Goal: Check status: Check status

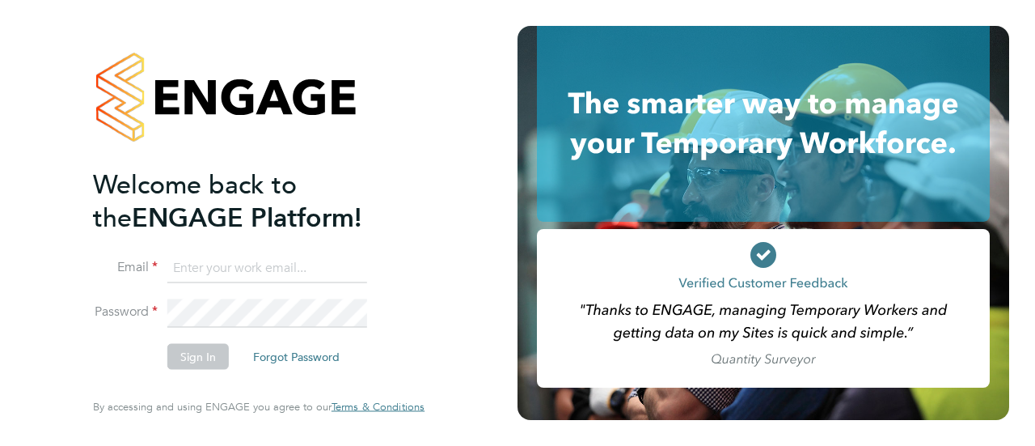
type input "peter.white@randstad.co.uk"
click at [110, 353] on li "Sign In Forgot Password" at bounding box center [250, 365] width 315 height 42
click at [196, 359] on button "Sign In" at bounding box center [197, 357] width 61 height 26
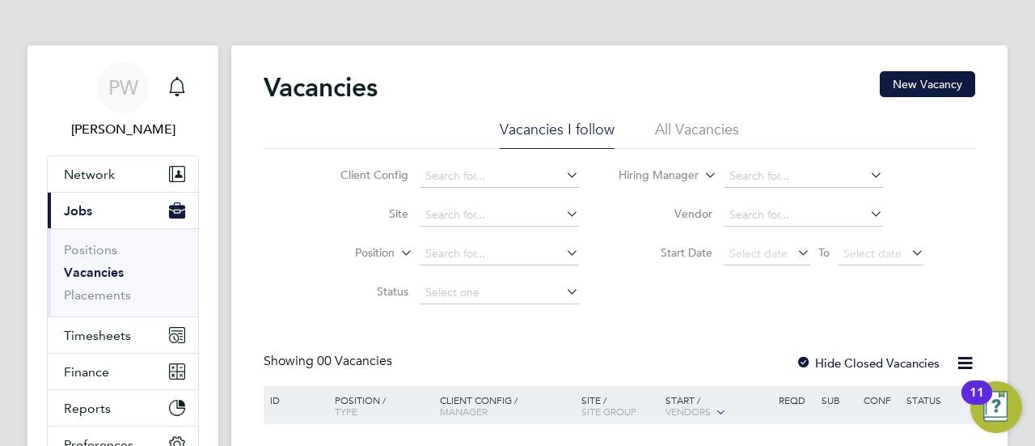
click at [285, 226] on div "Client Config Site Position Status Hiring Manager Vendor Start Date Select date…" at bounding box center [620, 230] width 712 height 163
click at [78, 367] on span "Finance" at bounding box center [86, 371] width 45 height 15
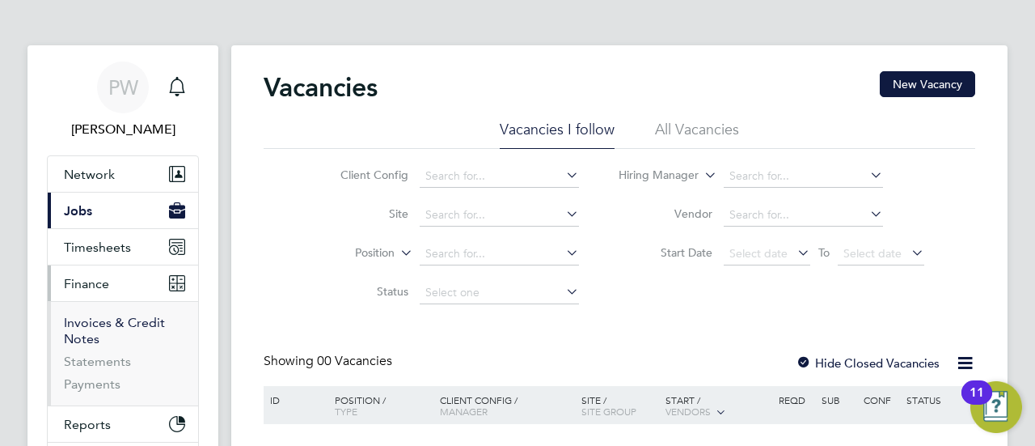
click at [83, 322] on link "Invoices & Credit Notes" at bounding box center [114, 331] width 101 height 32
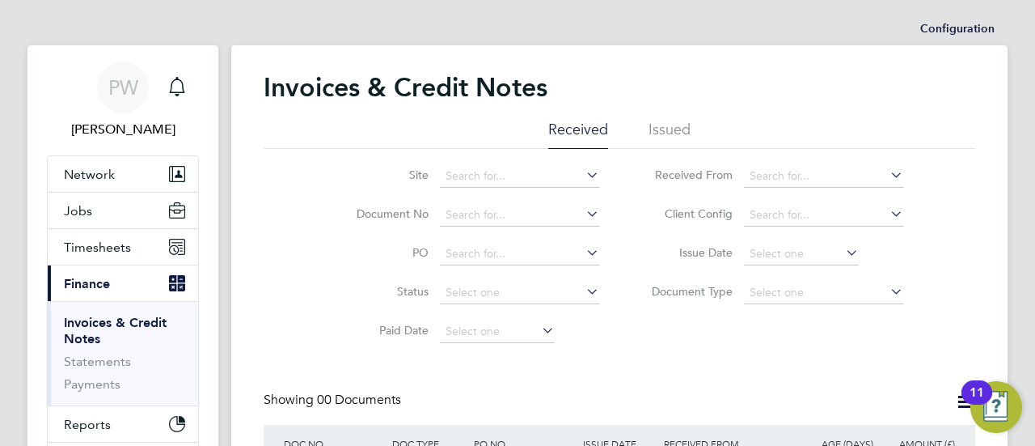
click at [674, 125] on li "Issued" at bounding box center [670, 134] width 42 height 29
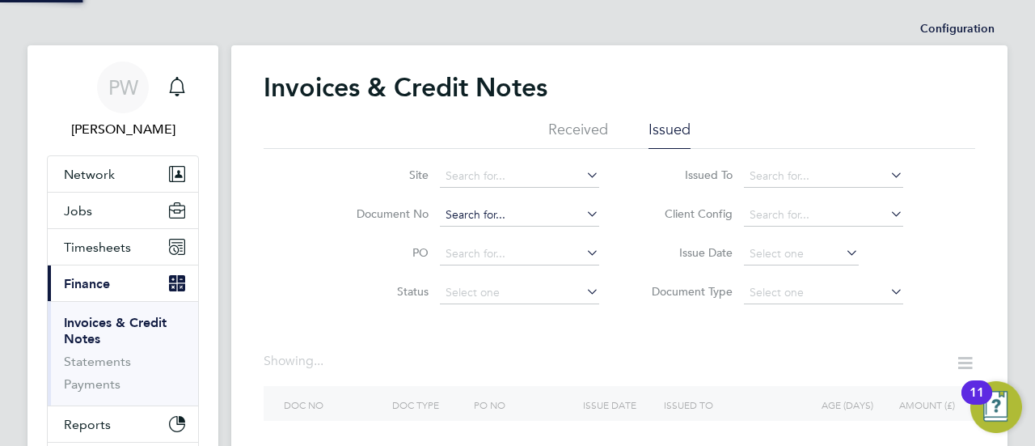
click at [464, 211] on input at bounding box center [519, 215] width 159 height 23
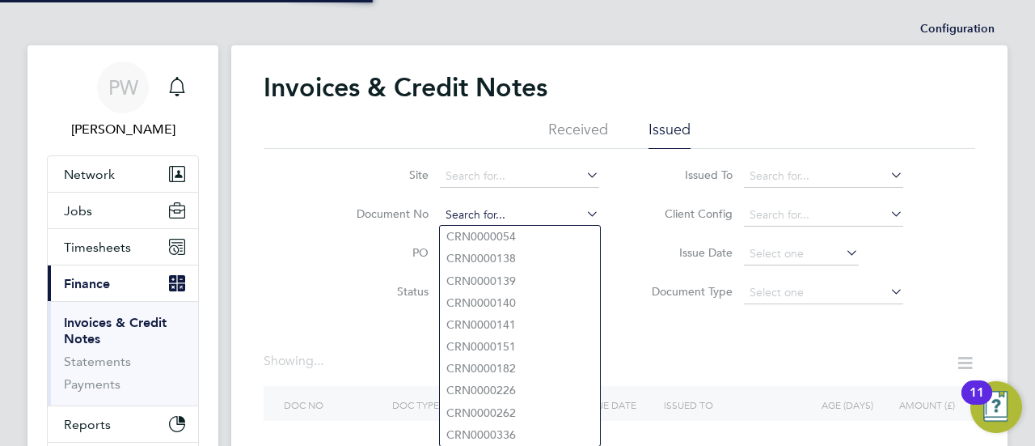
paste input "INV0053081"
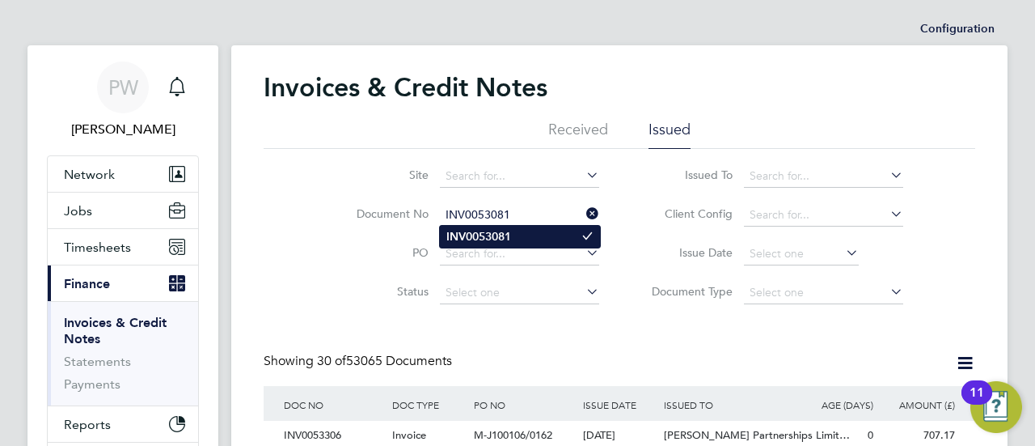
type input "INV0053081"
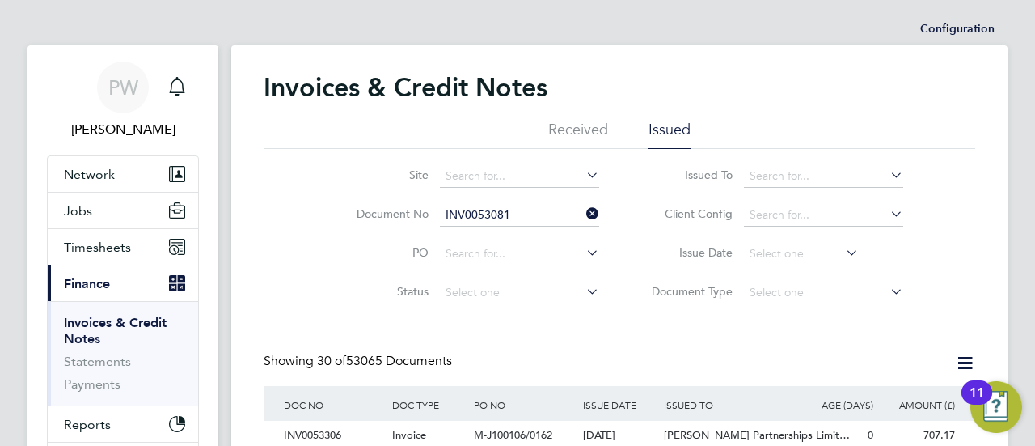
click at [483, 231] on b "INV0053081" at bounding box center [478, 237] width 65 height 14
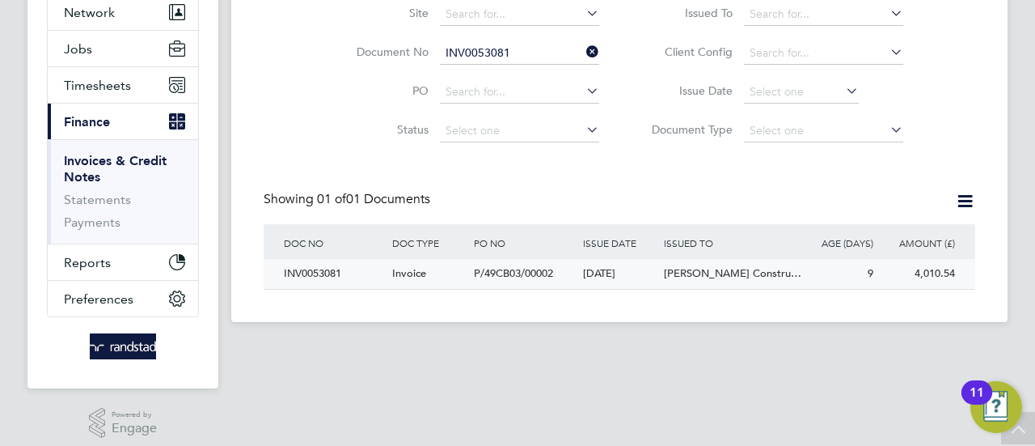
click at [301, 276] on div "INV0053081" at bounding box center [334, 274] width 108 height 30
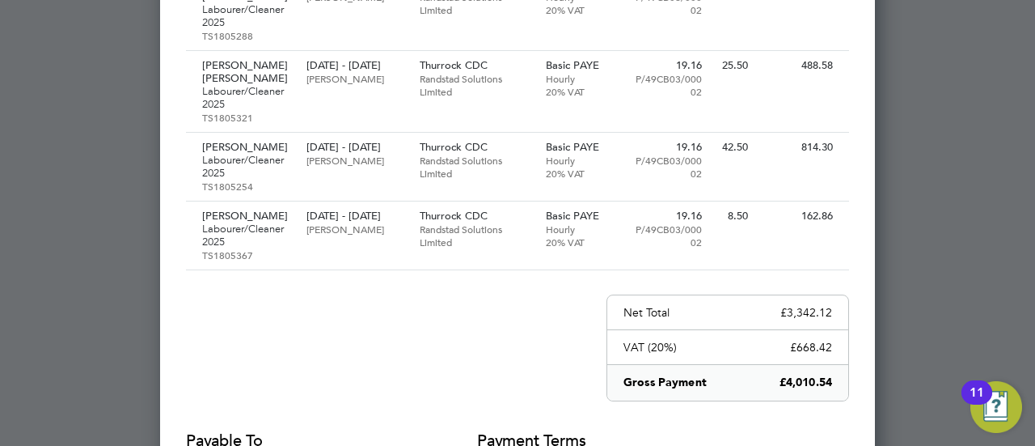
scroll to position [485, 0]
